Goal: Task Accomplishment & Management: Manage account settings

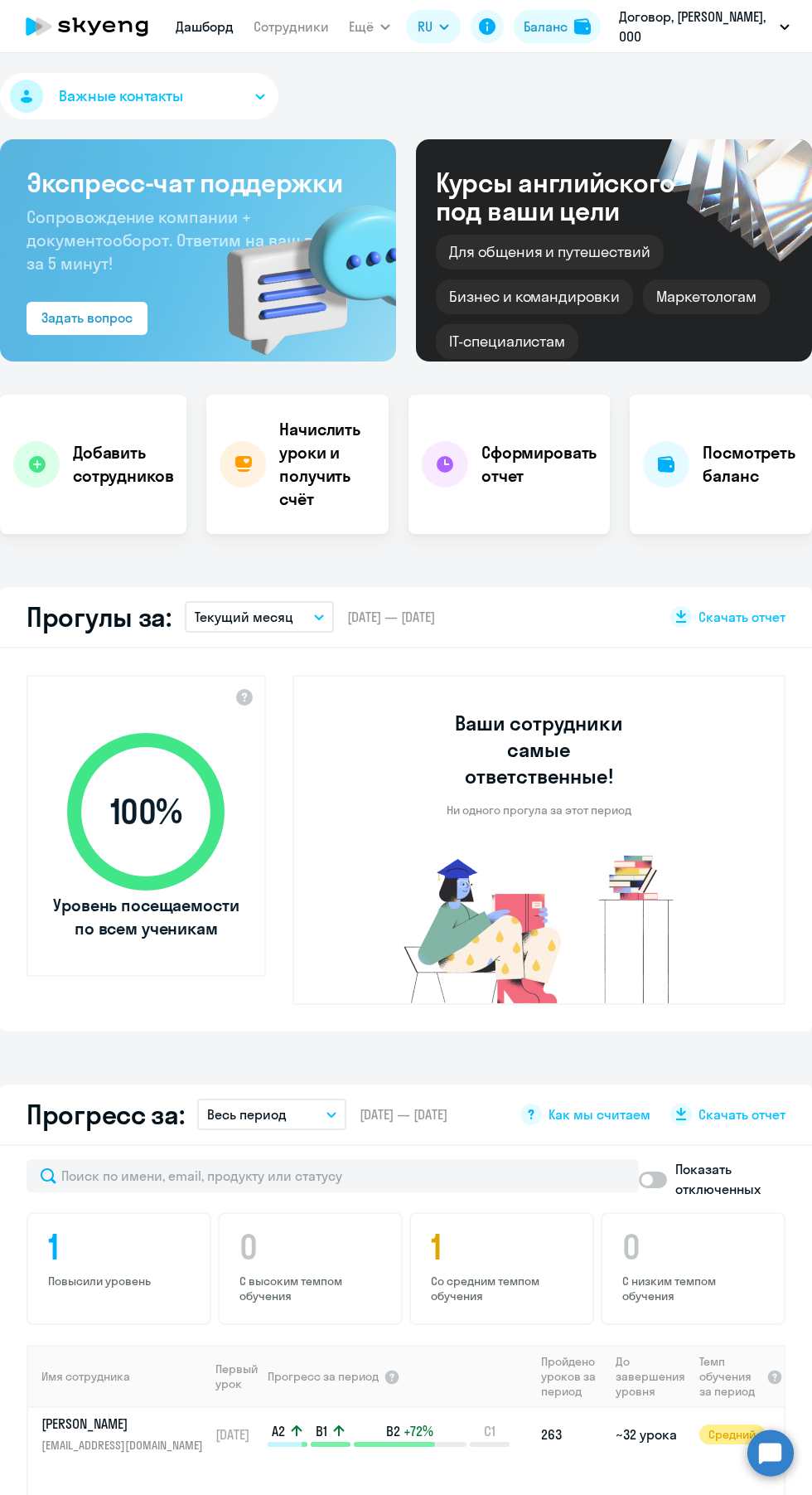
select select "30"
click at [315, 471] on h4 "Начислить уроки и получить счёт" at bounding box center [327, 464] width 96 height 93
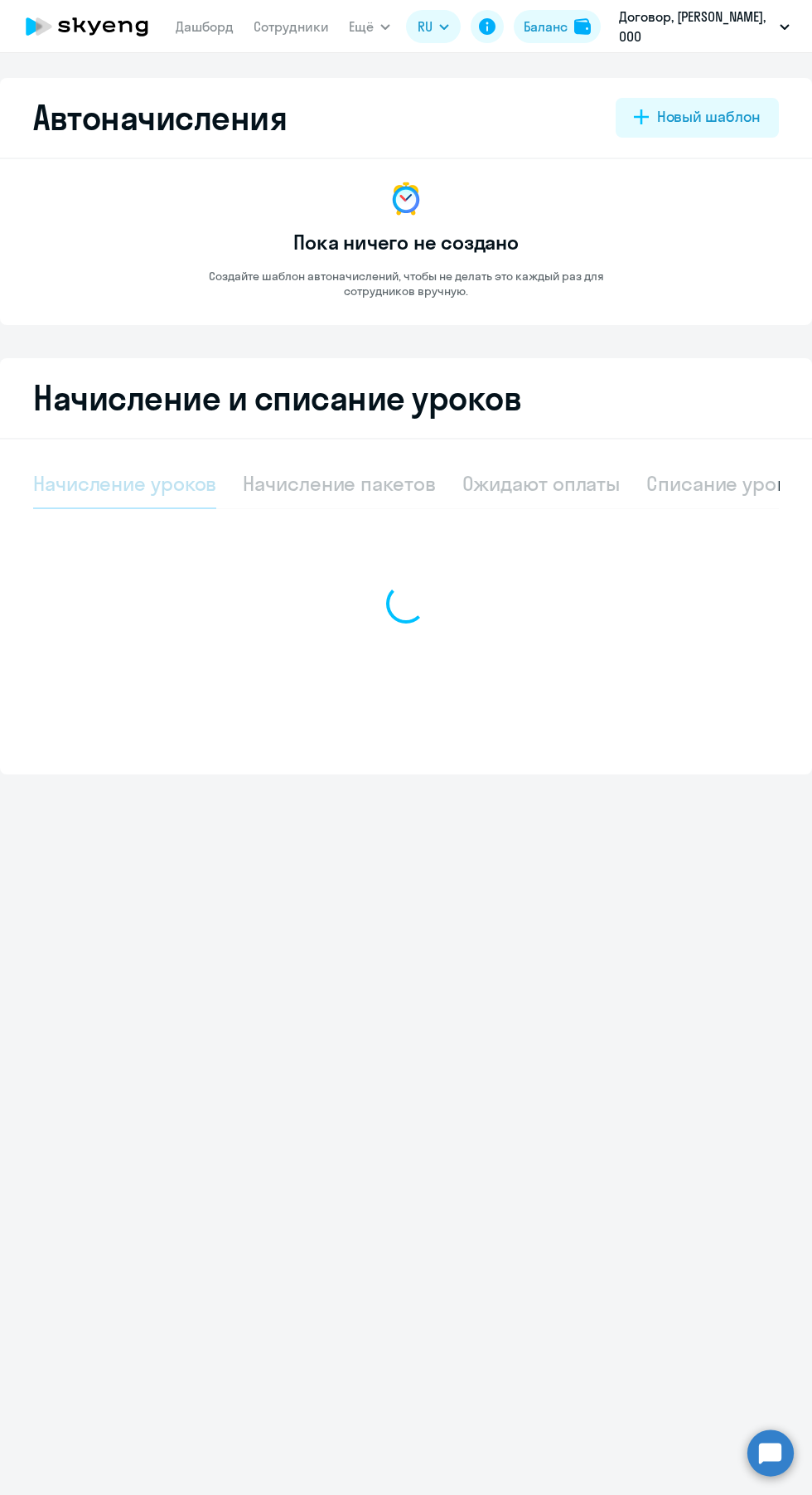
select select "10"
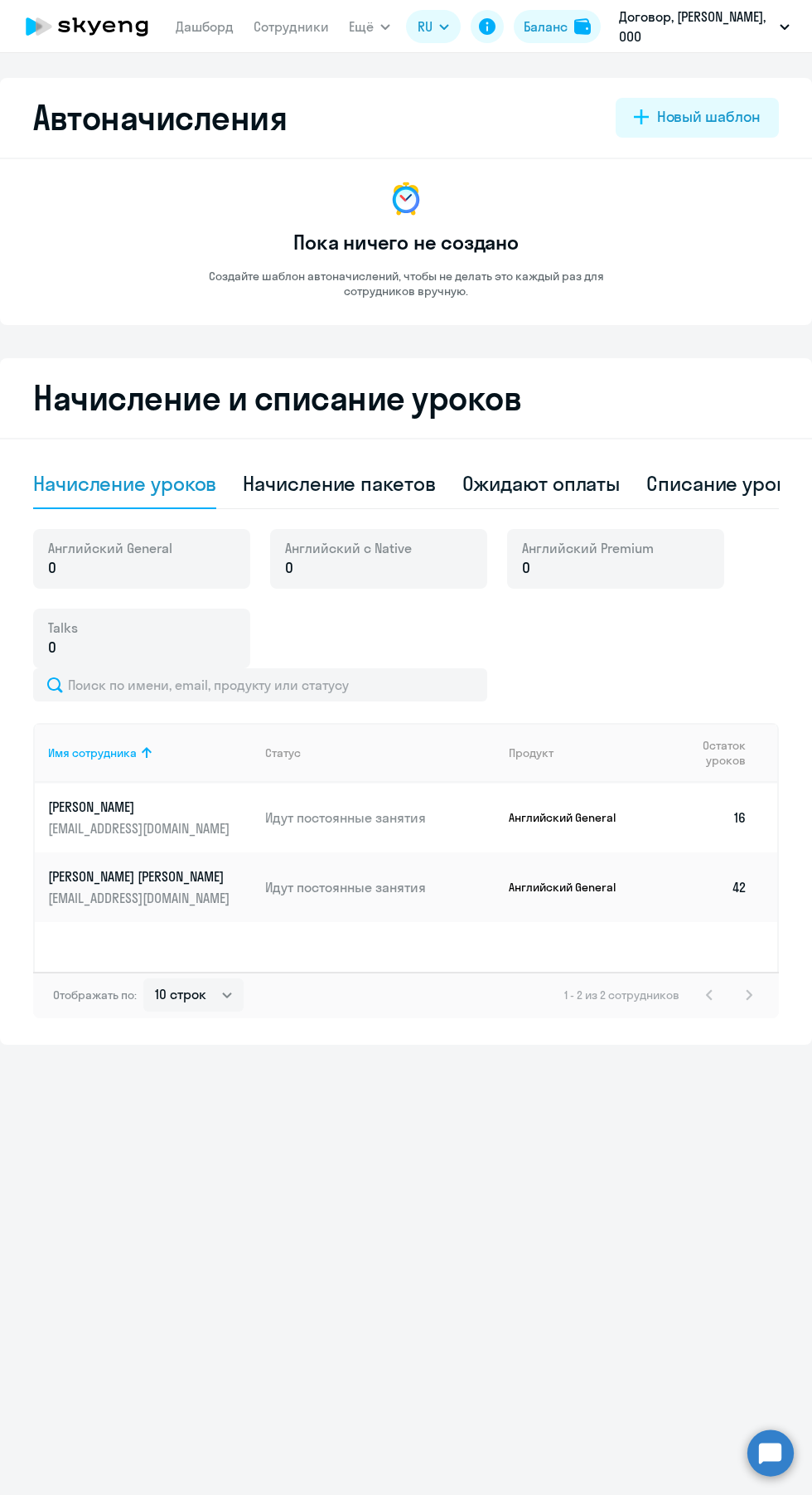
click at [352, 505] on div "Начисление пакетов" at bounding box center [339, 484] width 192 height 49
select select "10"
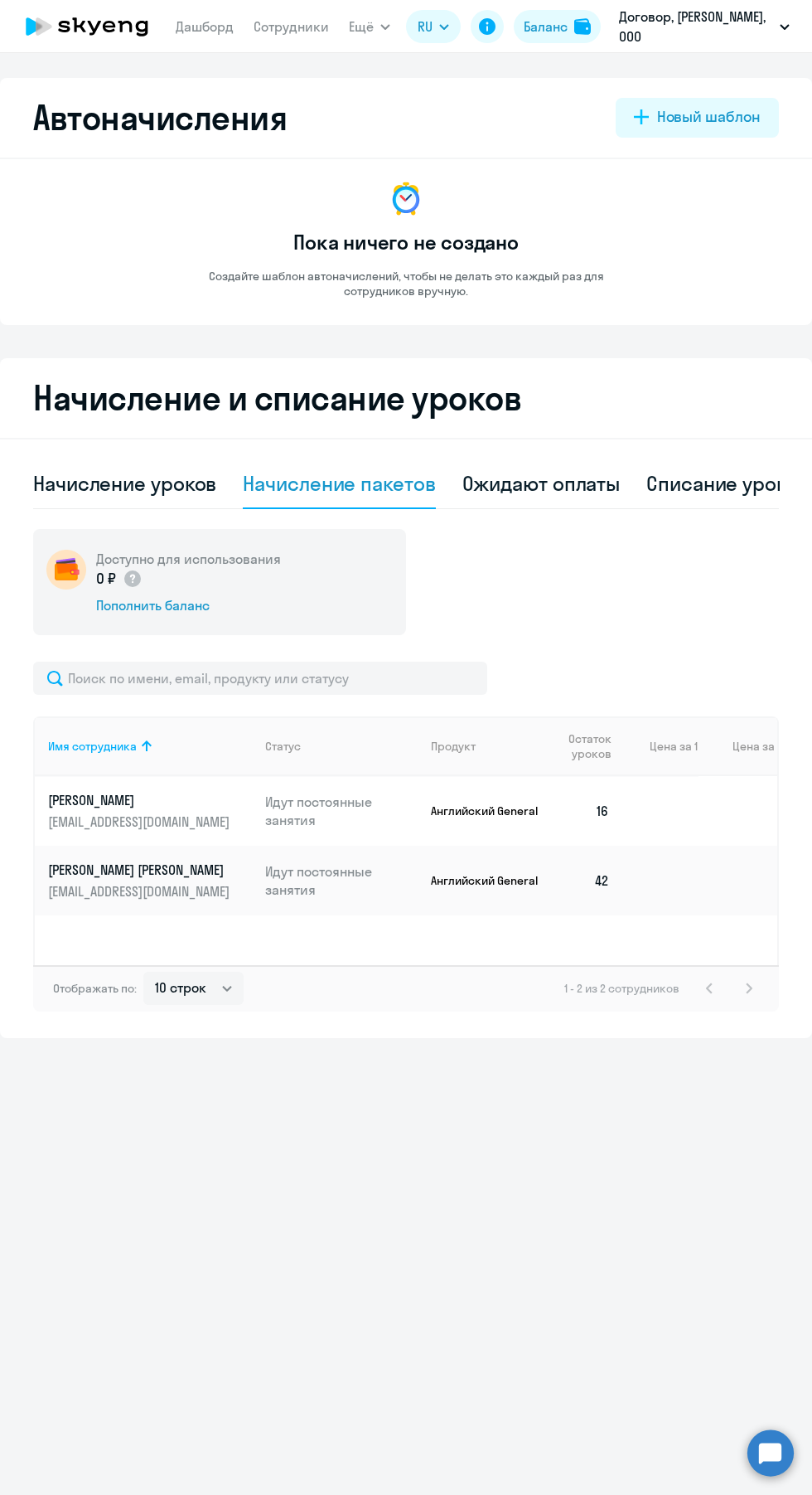
scroll to position [0, 165]
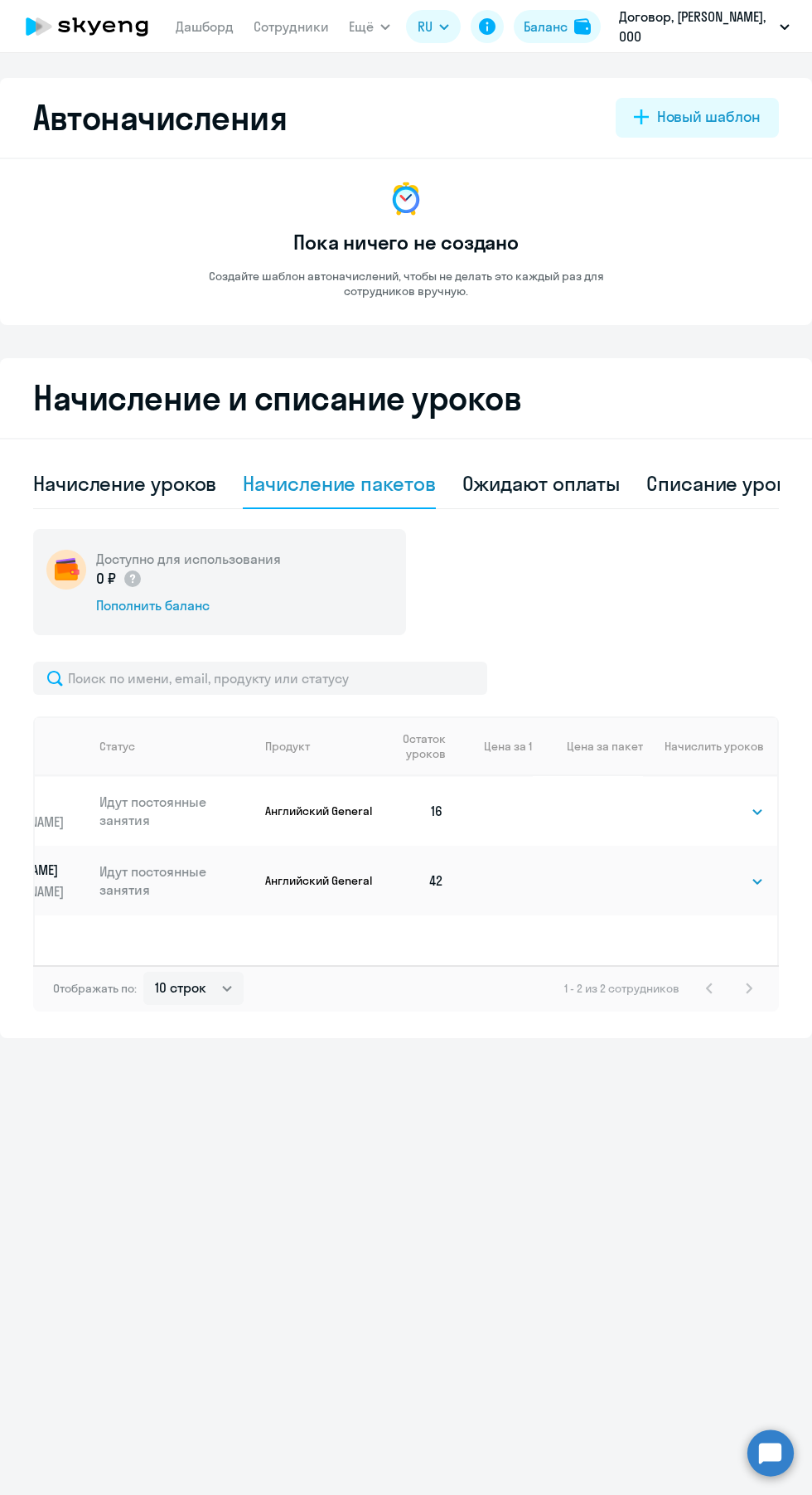
click at [747, 813] on select "Выбрать 4 8 16 32 64 96 128" at bounding box center [730, 811] width 68 height 20
click at [742, 810] on select "Выбрать 4 8 16 32 64 96 128" at bounding box center [730, 811] width 68 height 20
click at [696, 801] on select "Выбрать 4 8 16 32 64 96 128" at bounding box center [730, 811] width 68 height 20
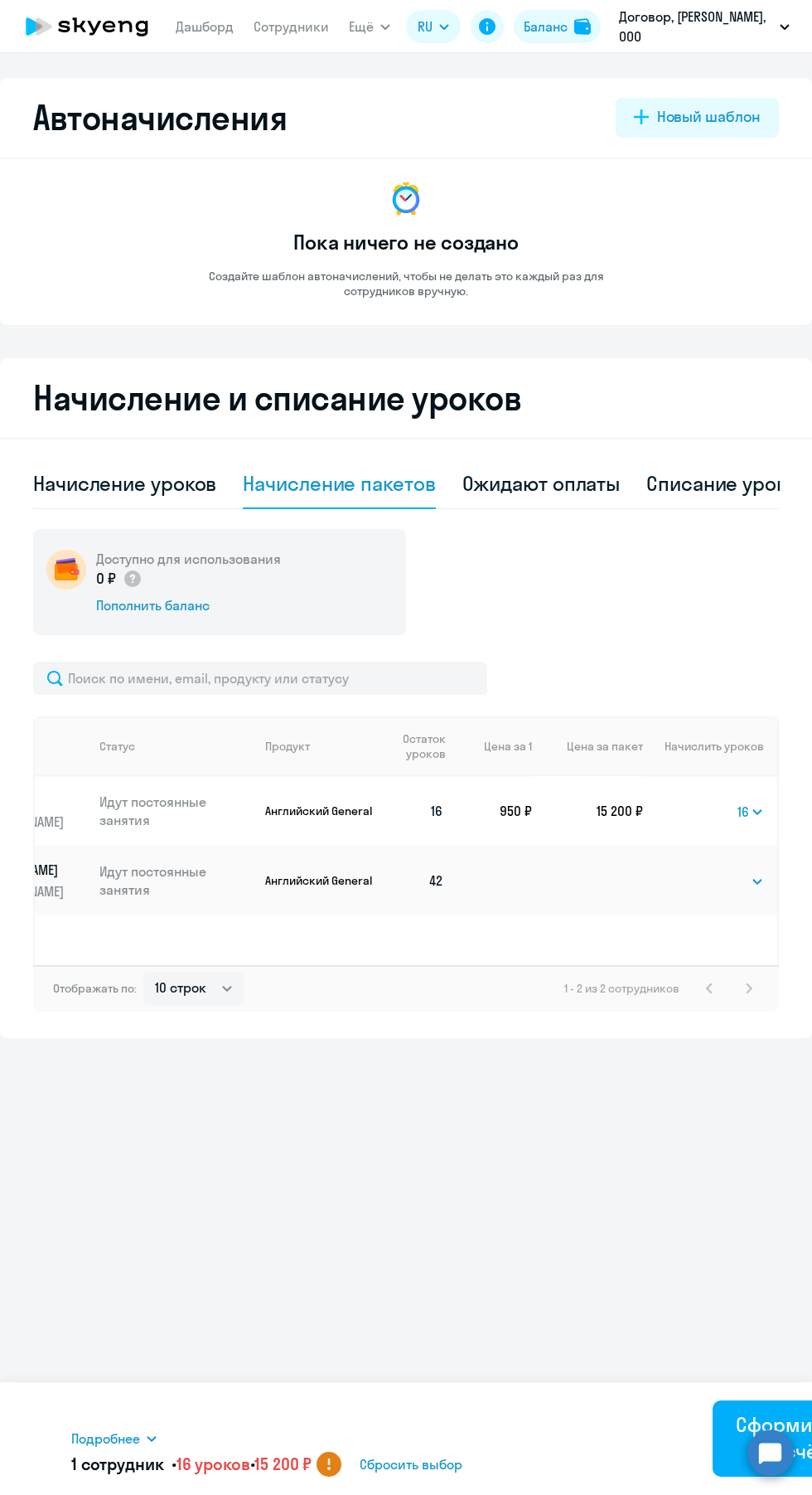
click at [761, 812] on select "Выбрать 4 8 16 32 64 96 128" at bounding box center [750, 811] width 26 height 20
click at [737, 801] on select "Выбрать 4 8 16 32 64 96 128" at bounding box center [750, 811] width 26 height 20
click at [750, 815] on select "Выбрать 4 8 16 32 64 96 128" at bounding box center [749, 811] width 28 height 20
click at [736, 801] on select "Выбрать 4 8 16 32 64 96 128" at bounding box center [749, 811] width 28 height 20
click at [761, 815] on select "Выбрать 4 8 16 32 64 96 128" at bounding box center [750, 811] width 26 height 20
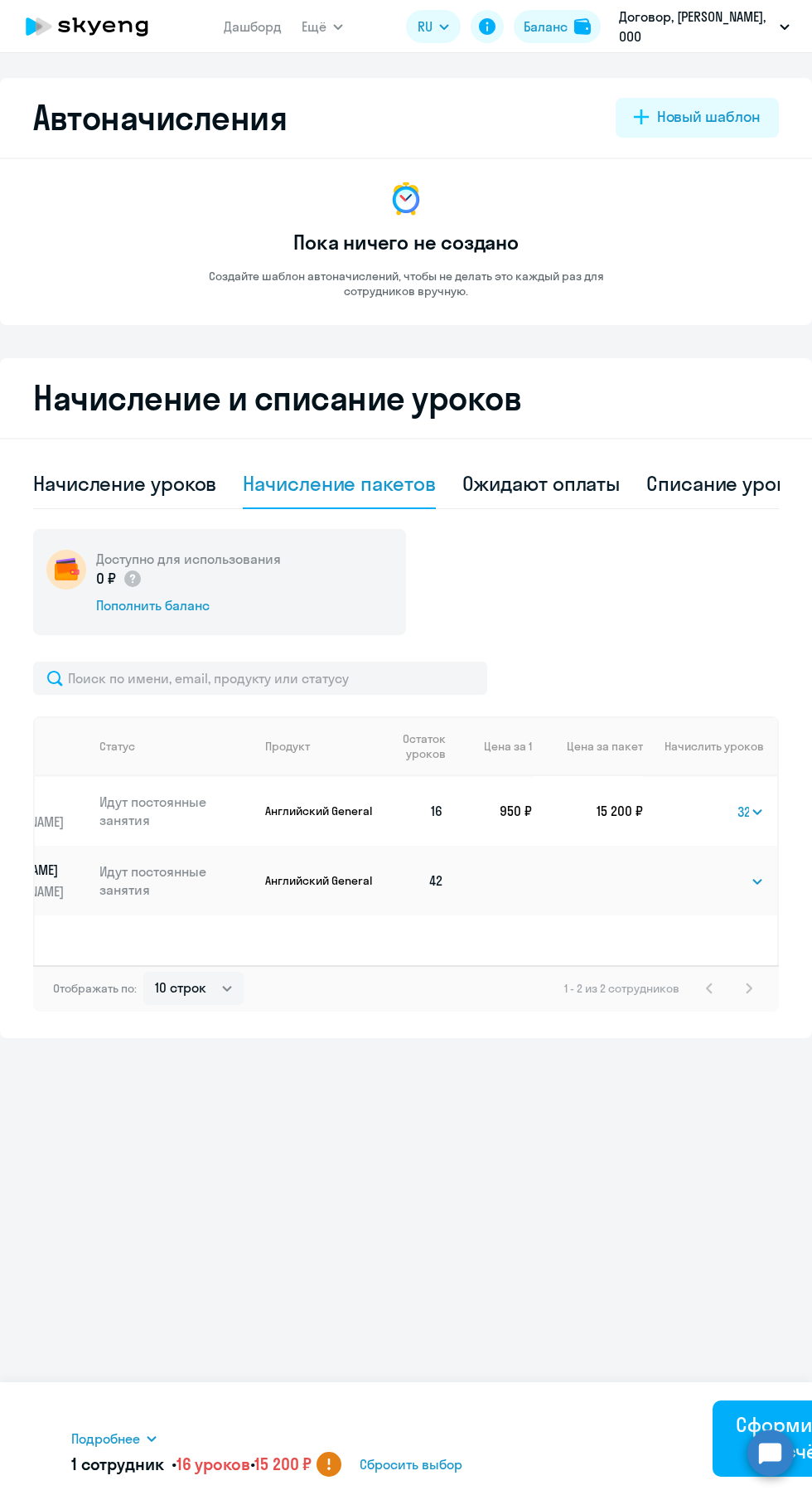
click at [737, 801] on select "Выбрать 4 8 16 32 64 96 128" at bounding box center [750, 811] width 26 height 20
click at [760, 819] on select "Выбрать 4 8 16 32 64 96 128" at bounding box center [749, 811] width 28 height 20
select select "64"
click at [736, 801] on select "Выбрать 4 8 16 32 64 96 128" at bounding box center [749, 811] width 28 height 20
